Goal: Information Seeking & Learning: Learn about a topic

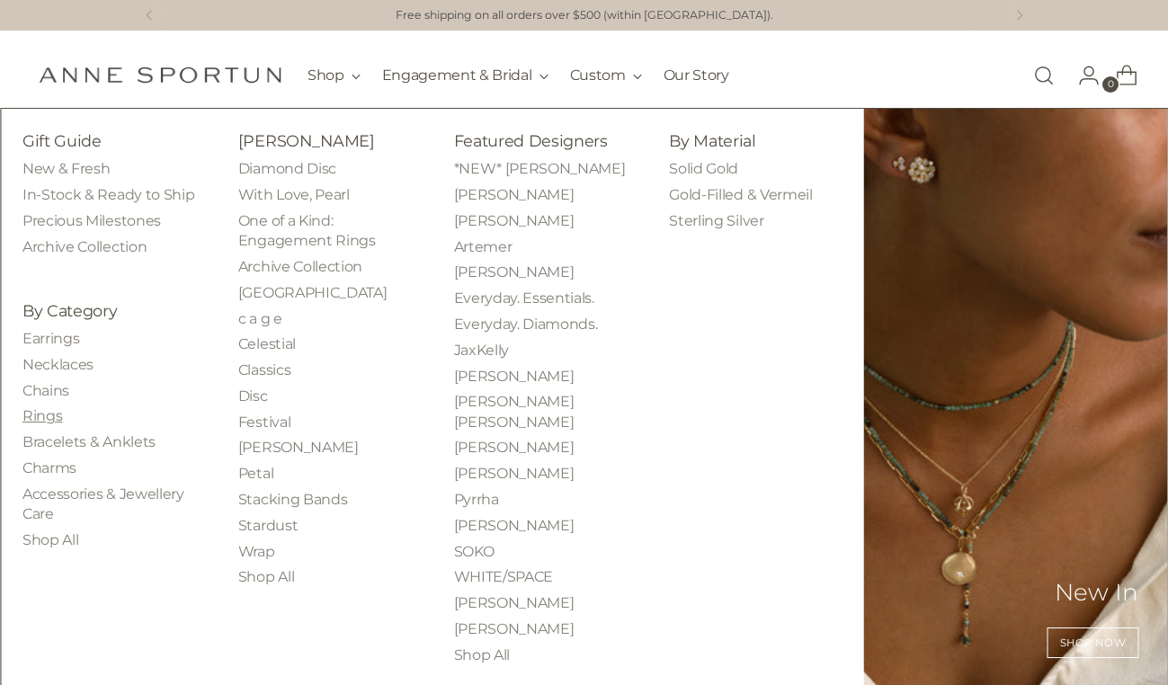
click at [40, 414] on link "Rings" at bounding box center [42, 415] width 40 height 17
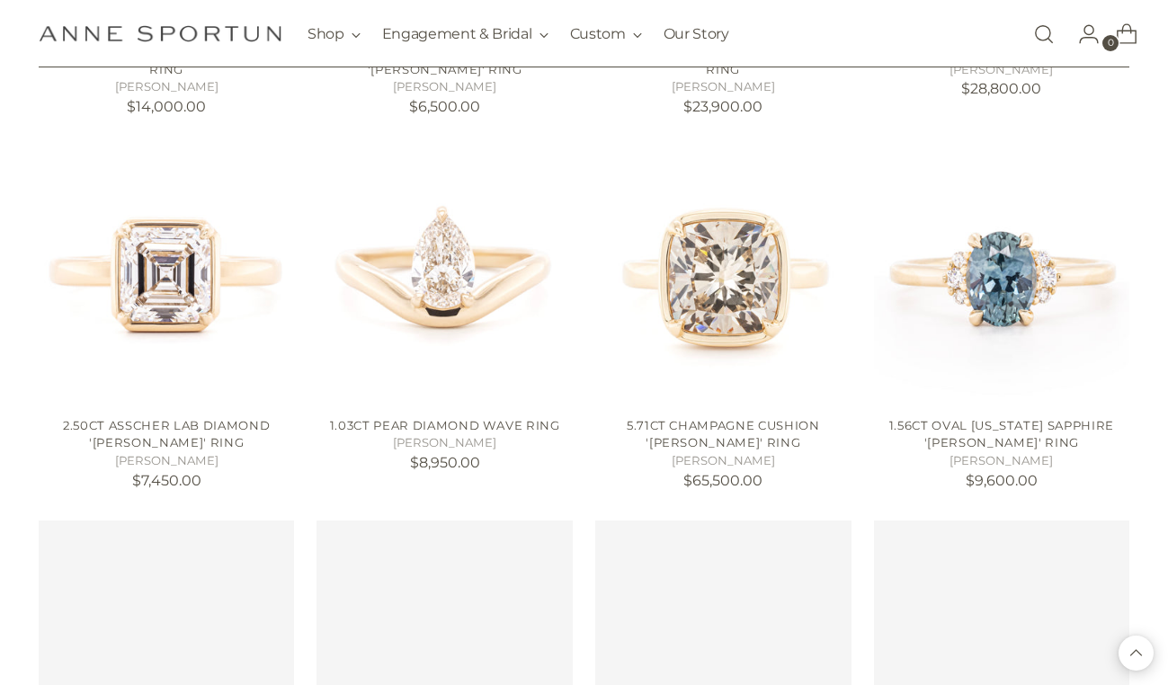
scroll to position [1468, 0]
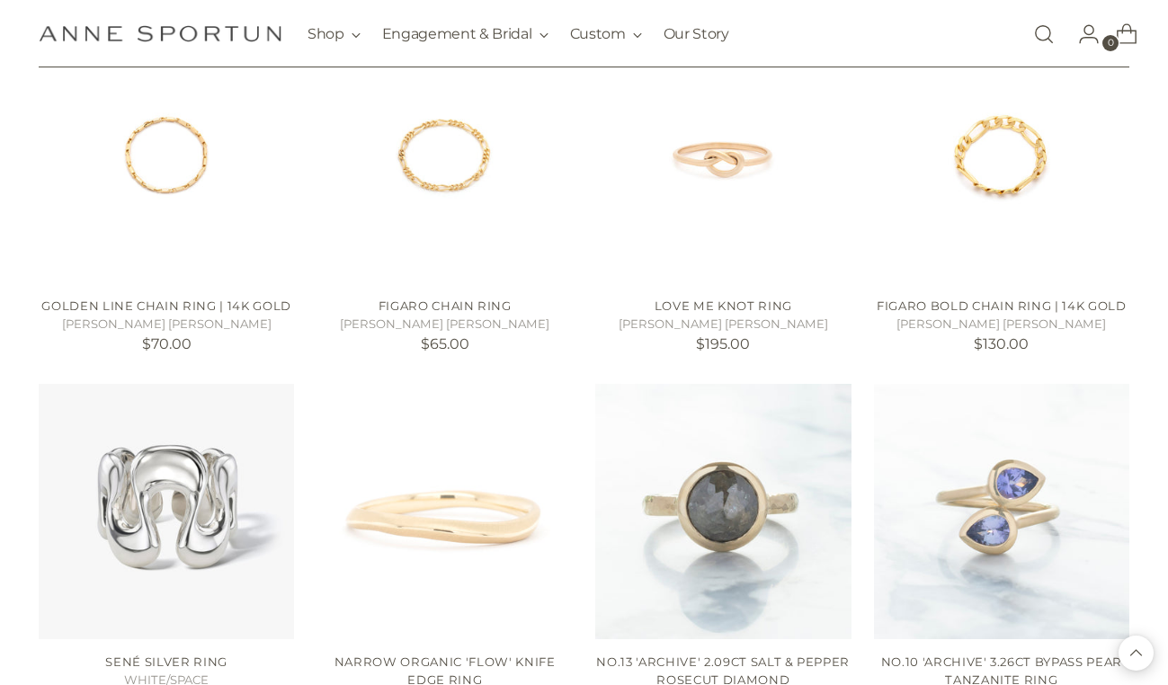
scroll to position [4121, 0]
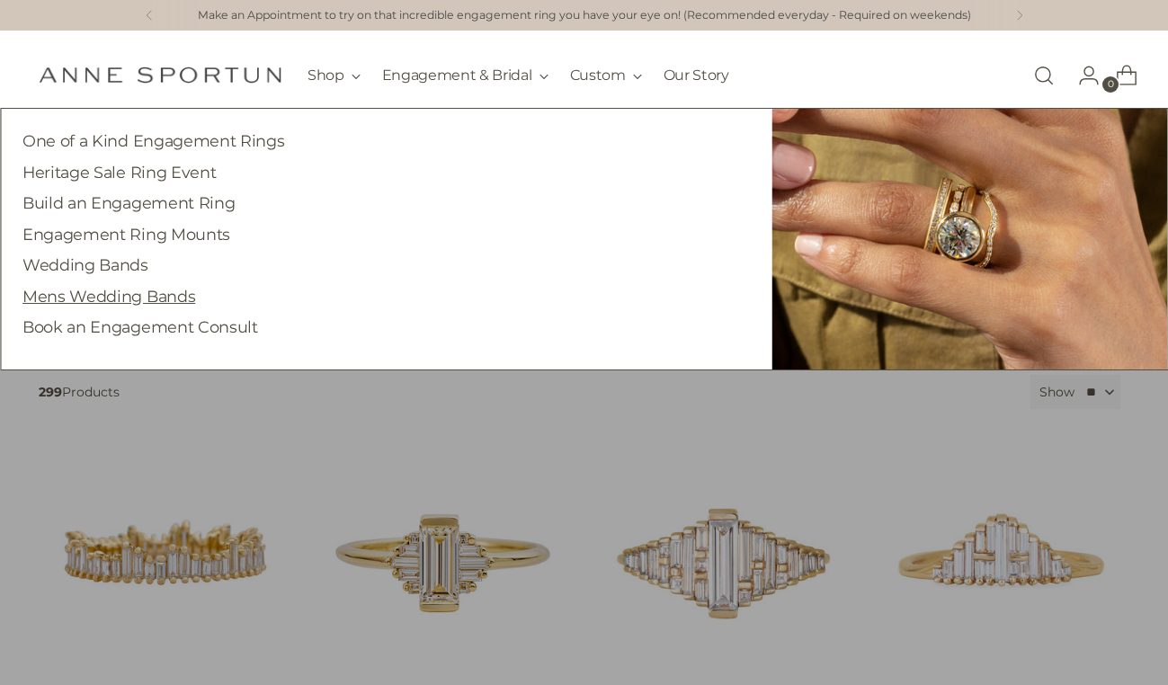
click at [154, 295] on link "Mens Wedding Bands" at bounding box center [108, 296] width 173 height 19
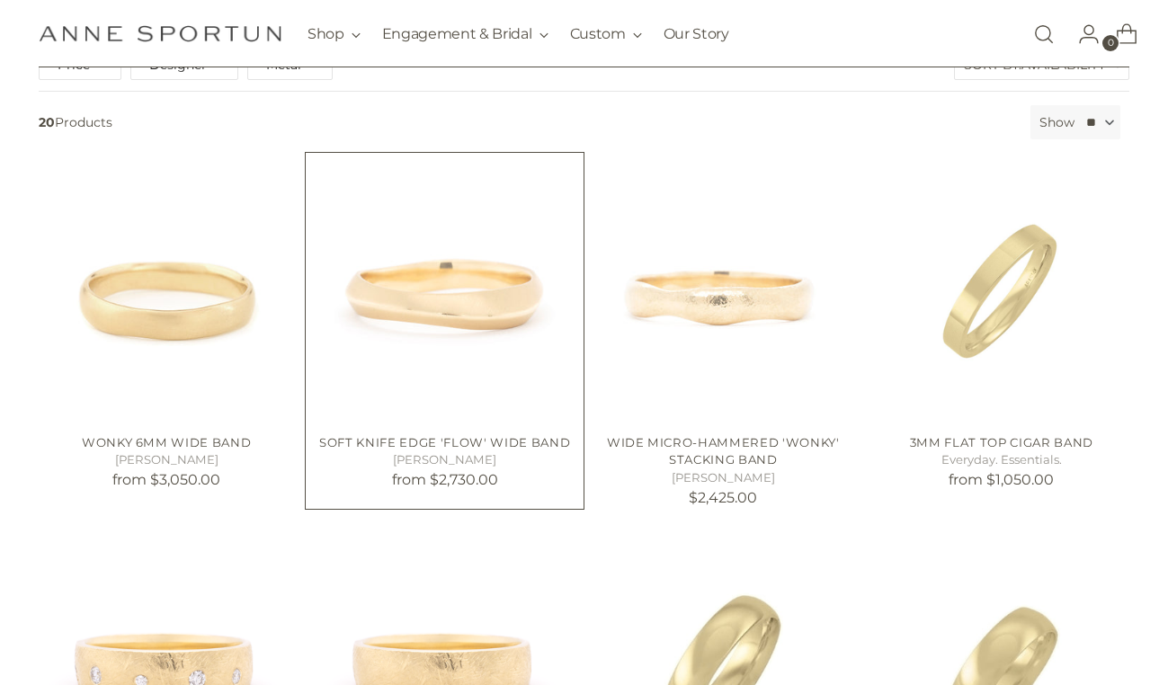
scroll to position [299, 0]
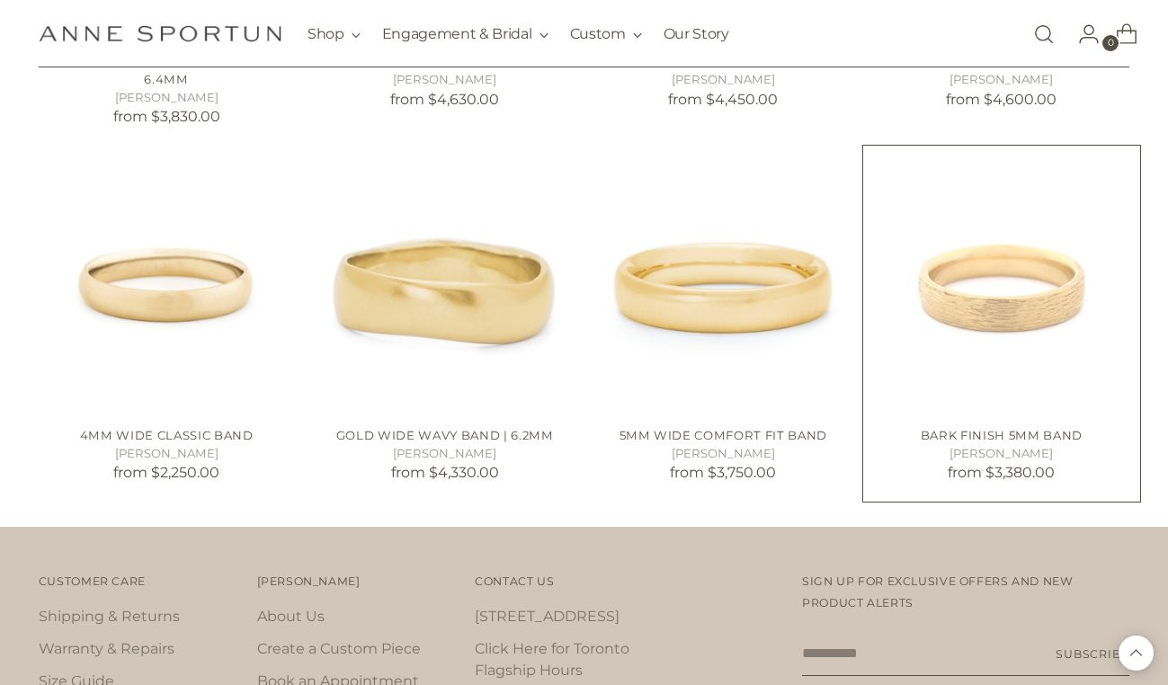
scroll to position [1947, 0]
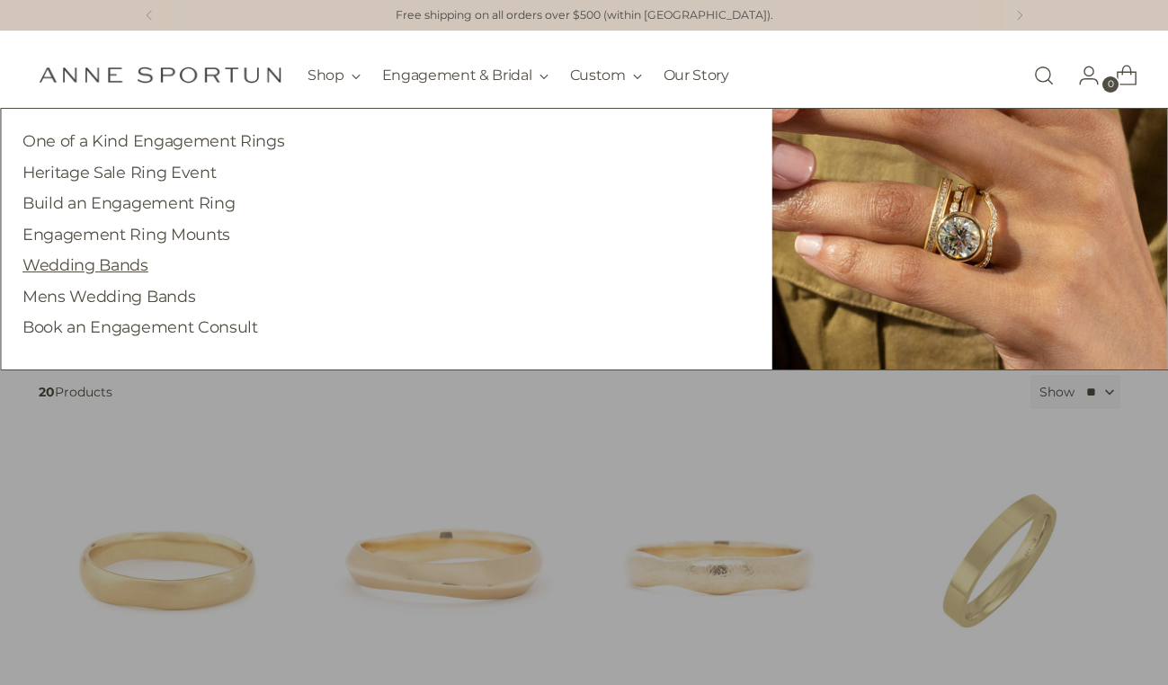
click at [135, 266] on link "Wedding Bands" at bounding box center [85, 264] width 126 height 19
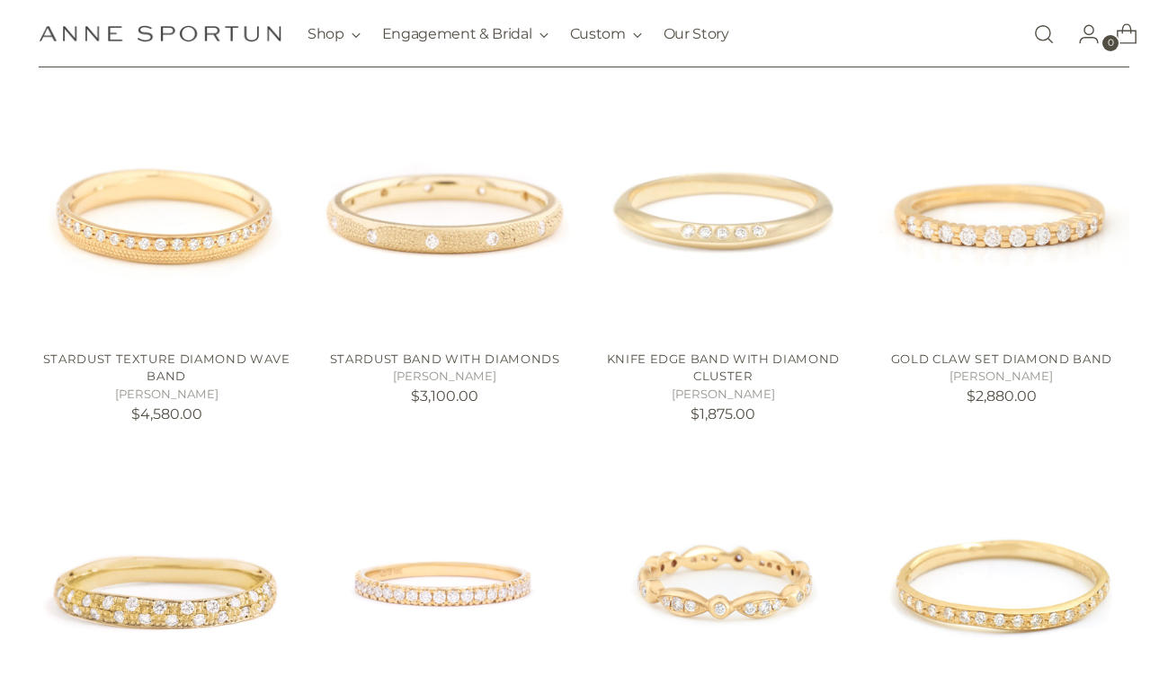
scroll to position [355, 0]
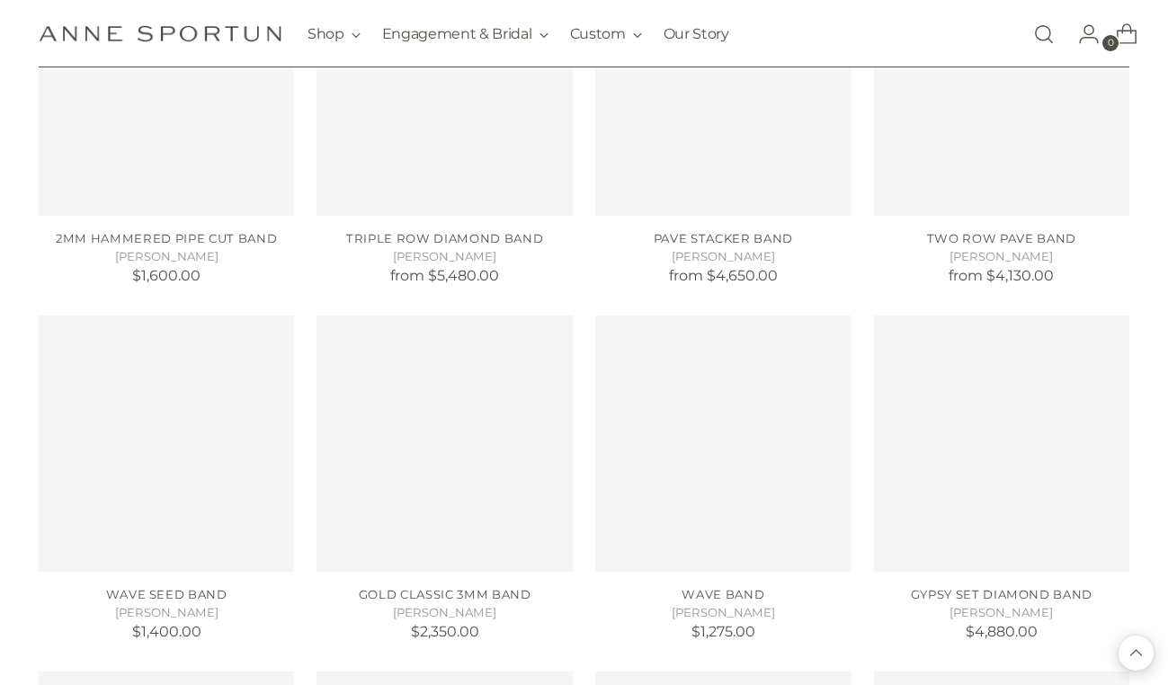
scroll to position [3751, 0]
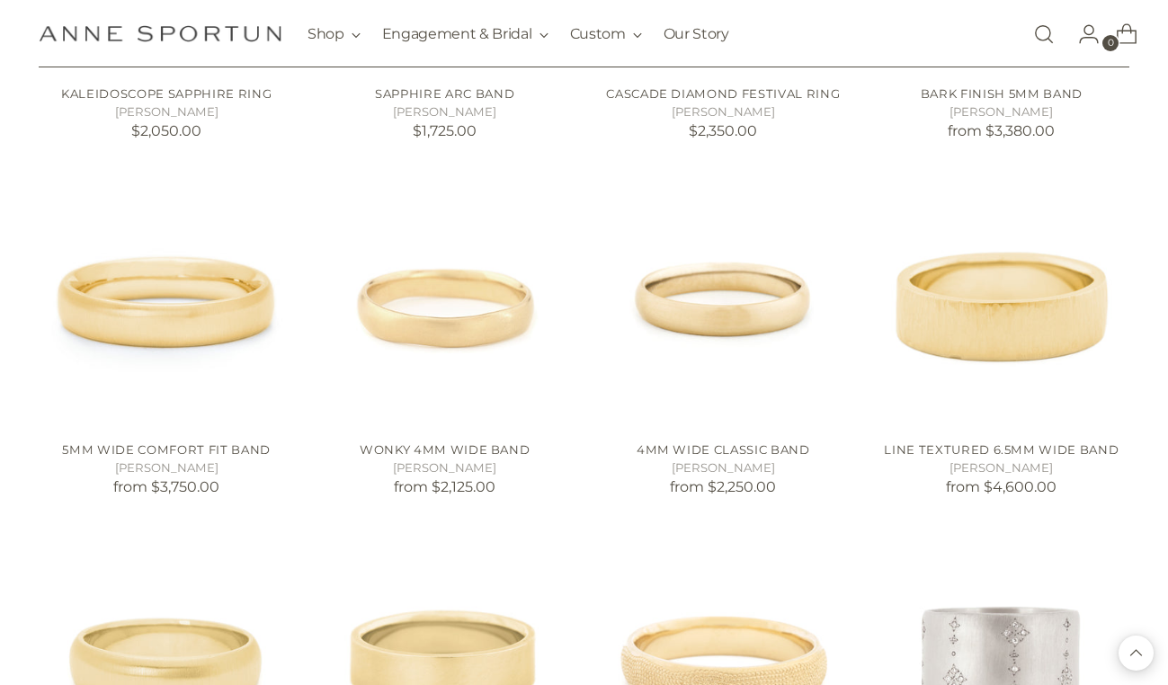
scroll to position [5825, 0]
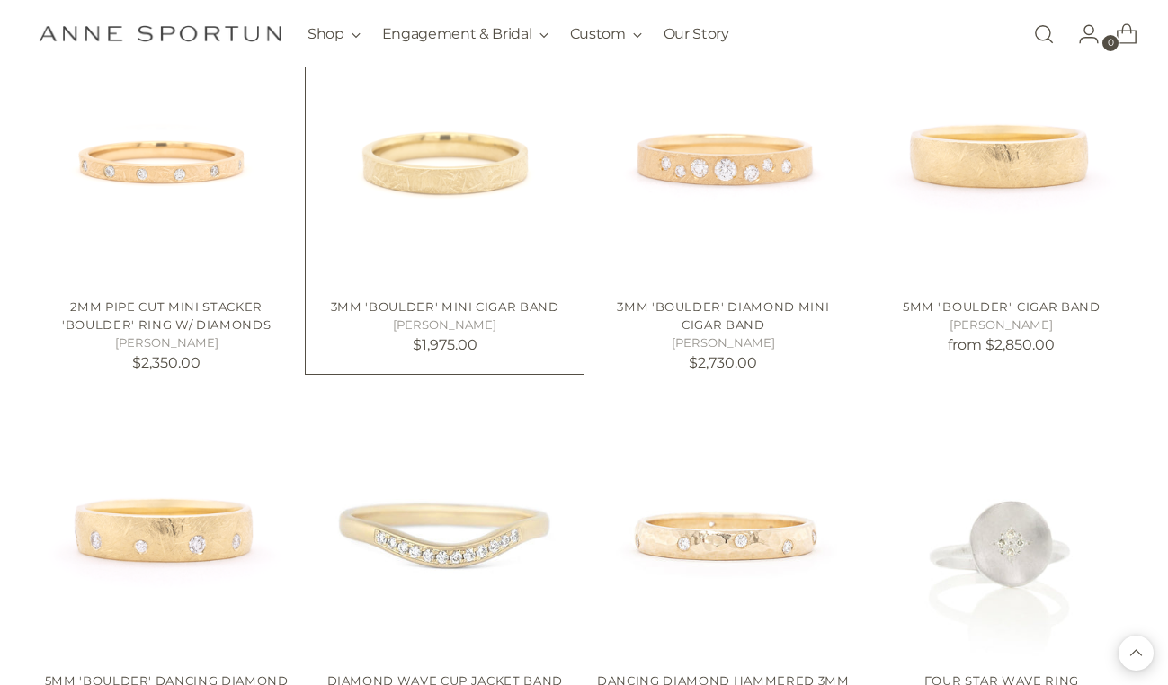
scroll to position [7364, 0]
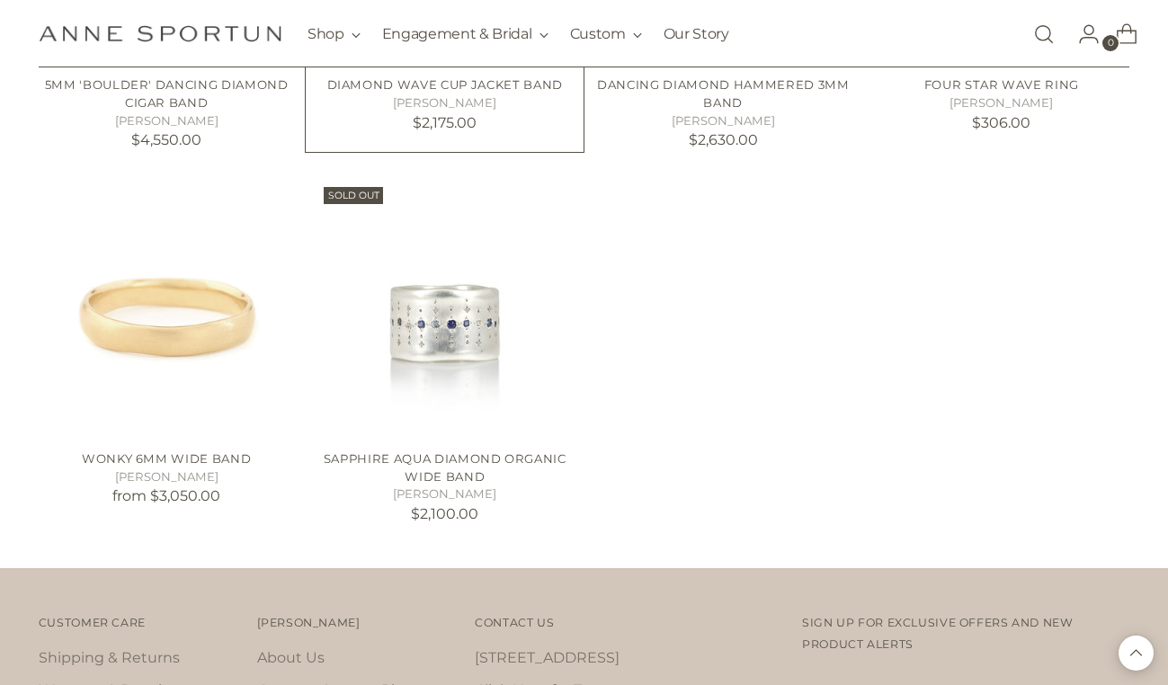
scroll to position [7920, 0]
